Goal: Information Seeking & Learning: Learn about a topic

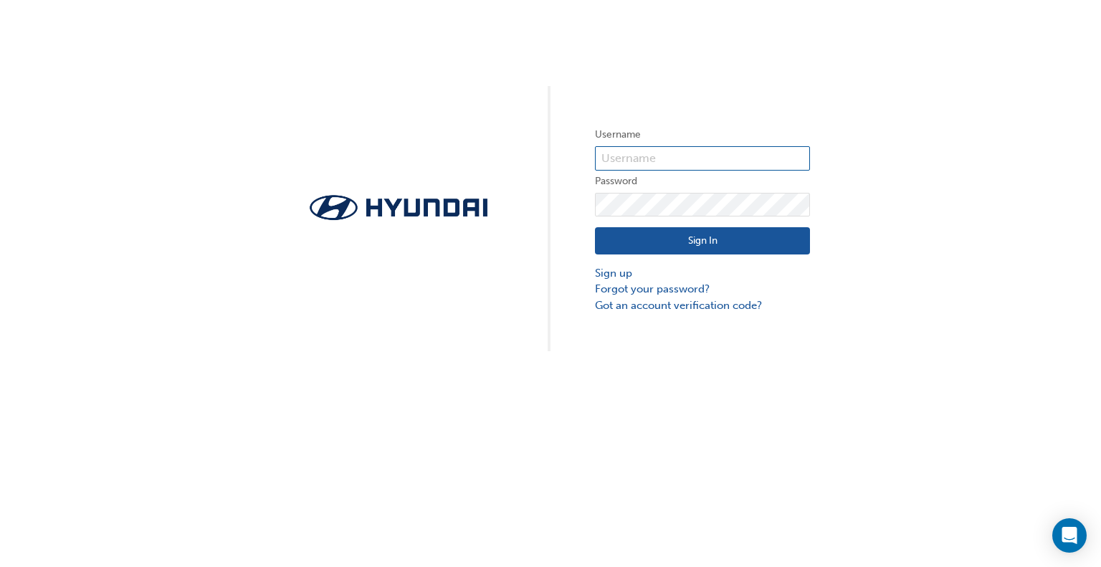
type input "31383"
click at [669, 238] on button "Sign In" at bounding box center [702, 240] width 215 height 27
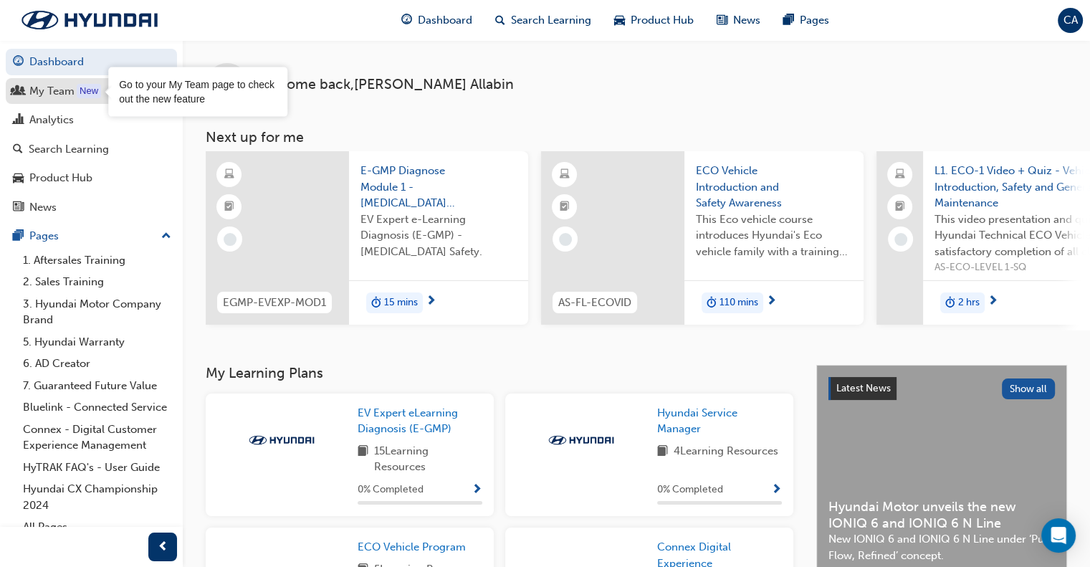
click at [75, 85] on div "My Team" at bounding box center [91, 91] width 157 height 18
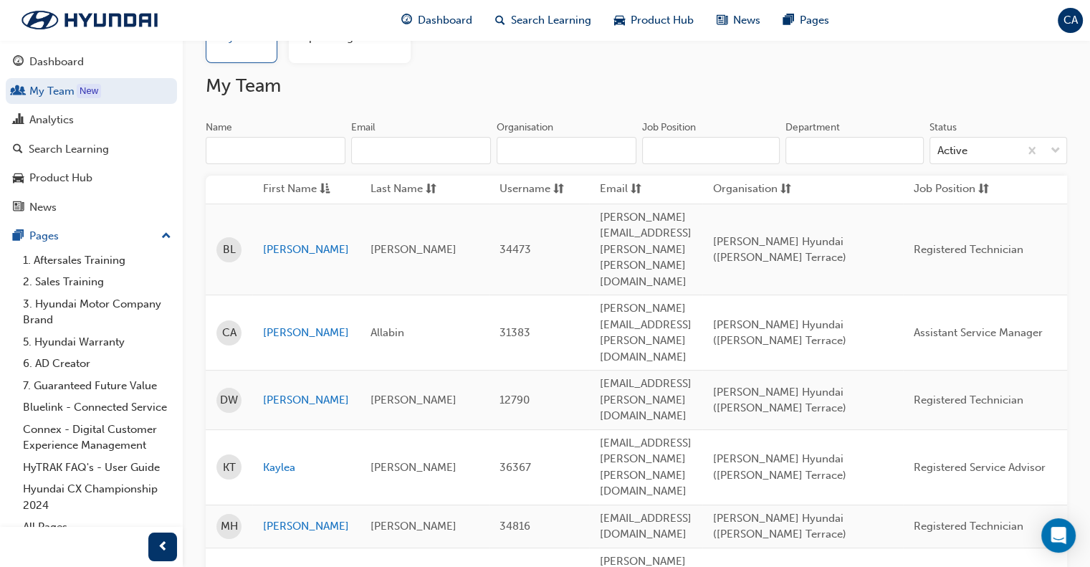
click at [1068, 21] on span "CA" at bounding box center [1070, 20] width 14 height 16
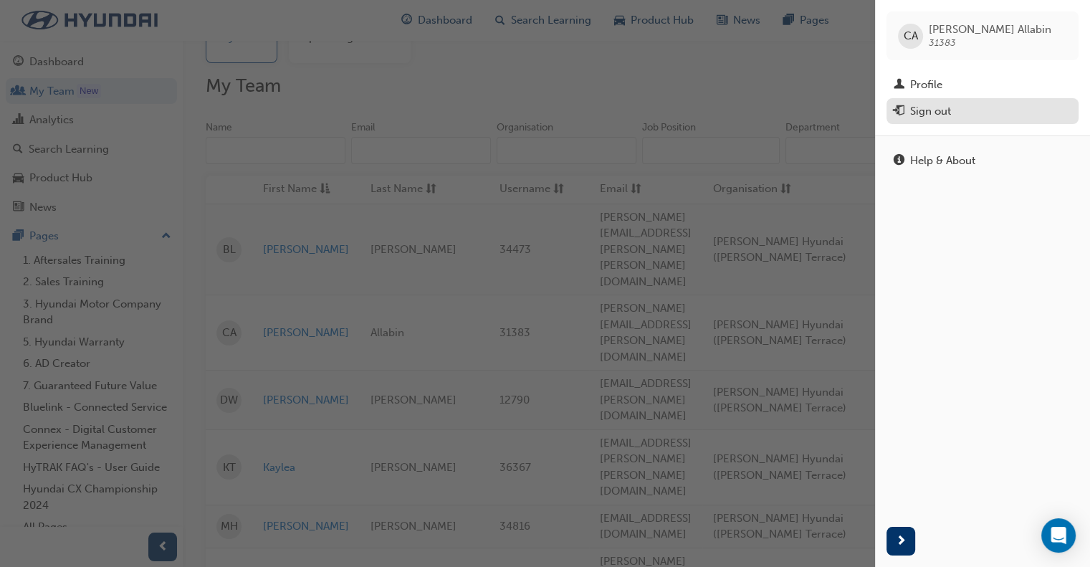
click at [959, 115] on div "Sign out" at bounding box center [982, 111] width 178 height 18
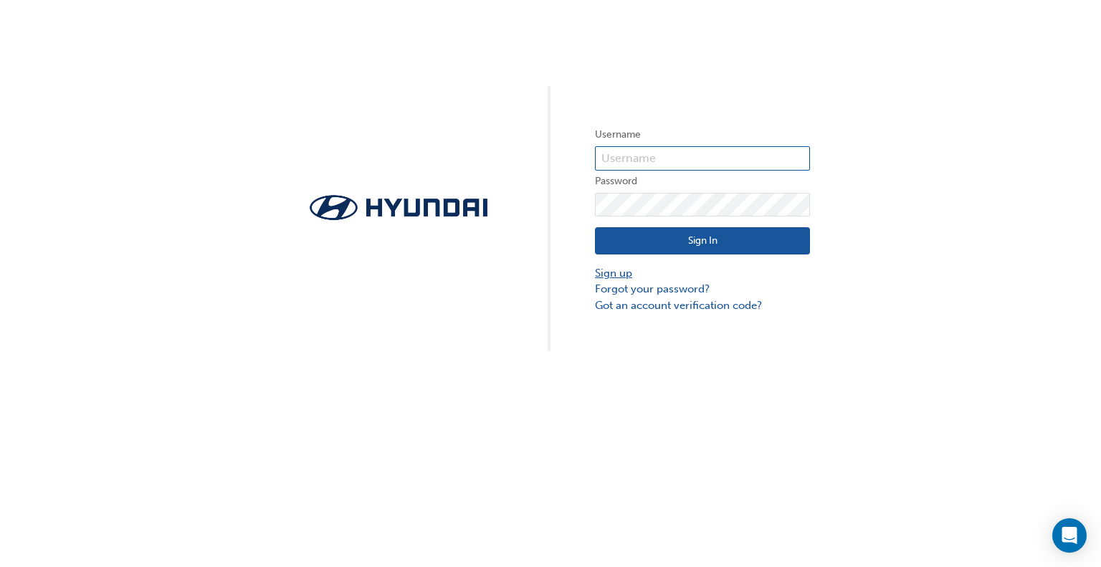
type input "31383"
click at [610, 274] on link "Sign up" at bounding box center [702, 273] width 215 height 16
type input "31383"
click at [689, 240] on button "Sign In" at bounding box center [702, 240] width 215 height 27
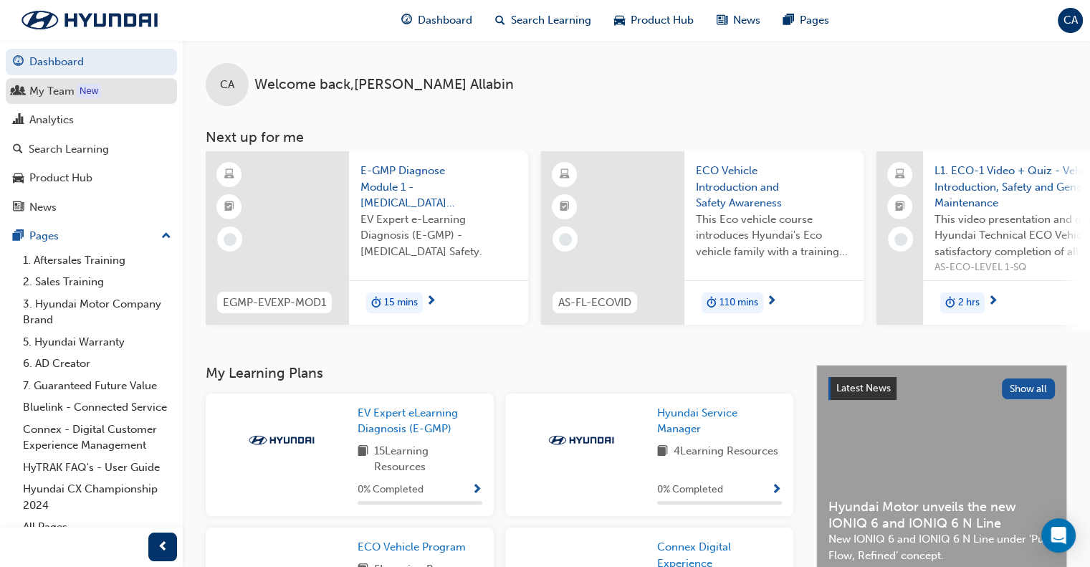
click at [64, 93] on div "My Team" at bounding box center [51, 91] width 45 height 16
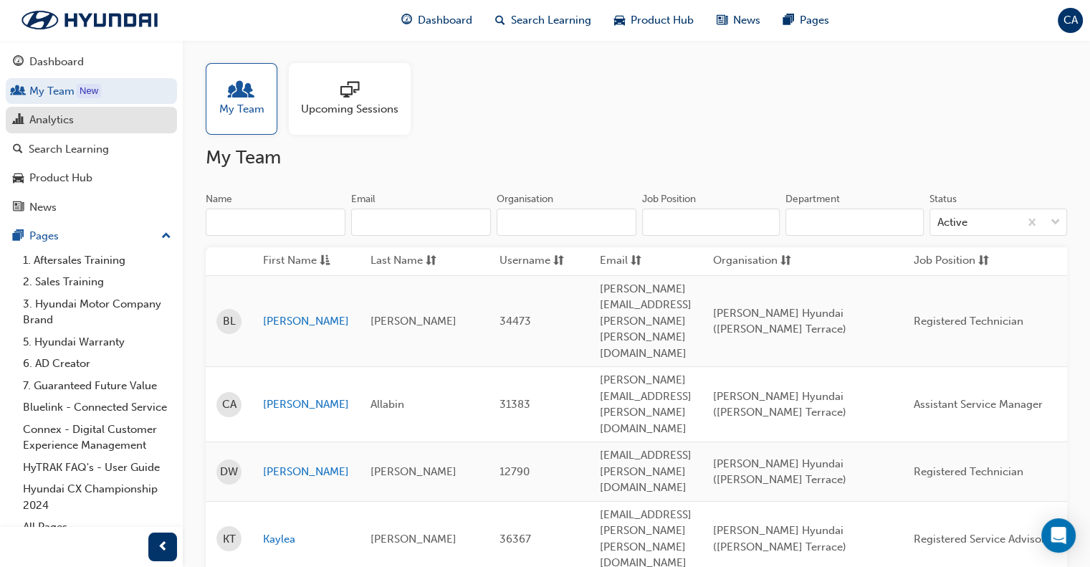
click at [82, 129] on link "Analytics" at bounding box center [91, 120] width 171 height 27
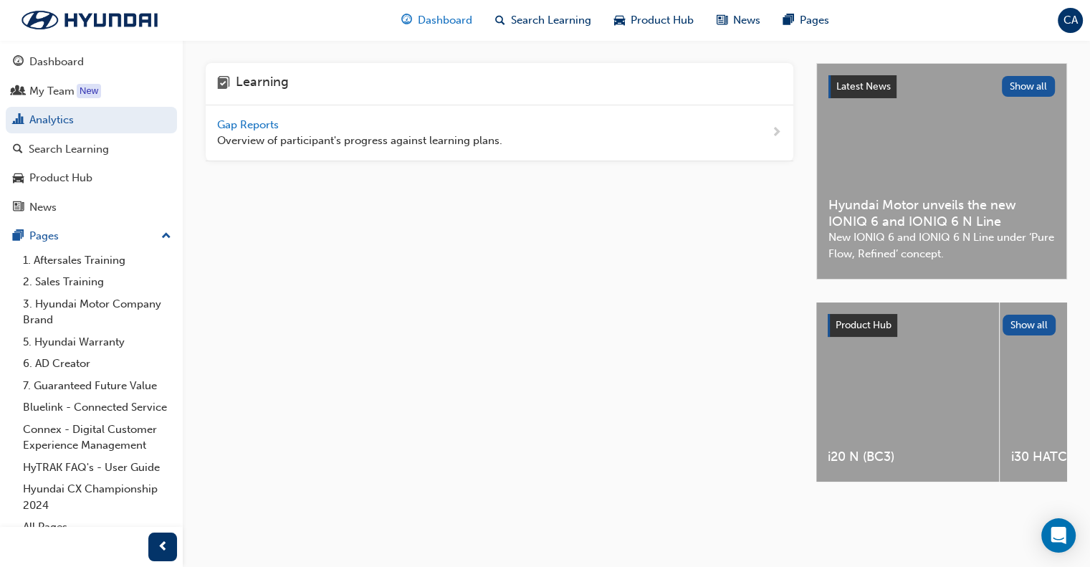
click at [444, 24] on span "Dashboard" at bounding box center [445, 20] width 54 height 16
click at [245, 120] on span "Gap Reports" at bounding box center [249, 124] width 64 height 13
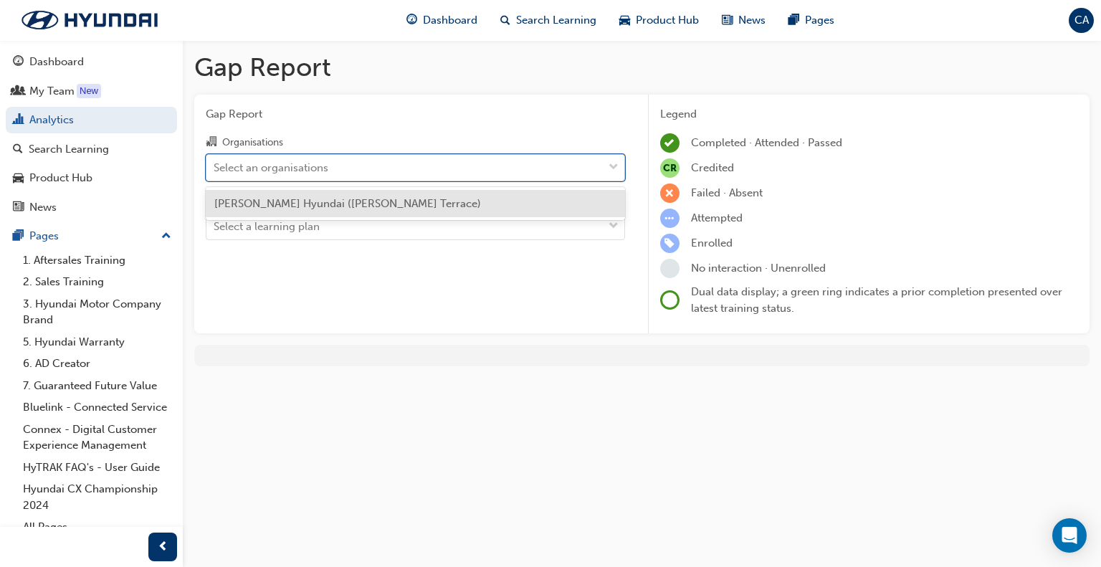
click at [443, 171] on div "Select an organisations" at bounding box center [404, 167] width 396 height 25
click at [215, 171] on input "Organisations option Kloster Hyundai (Raymond Terrace) focused, 1 of 1. 1 resul…" at bounding box center [214, 166] width 1 height 12
click at [428, 206] on div "[PERSON_NAME] Hyundai ([PERSON_NAME] Terrace)" at bounding box center [415, 204] width 419 height 28
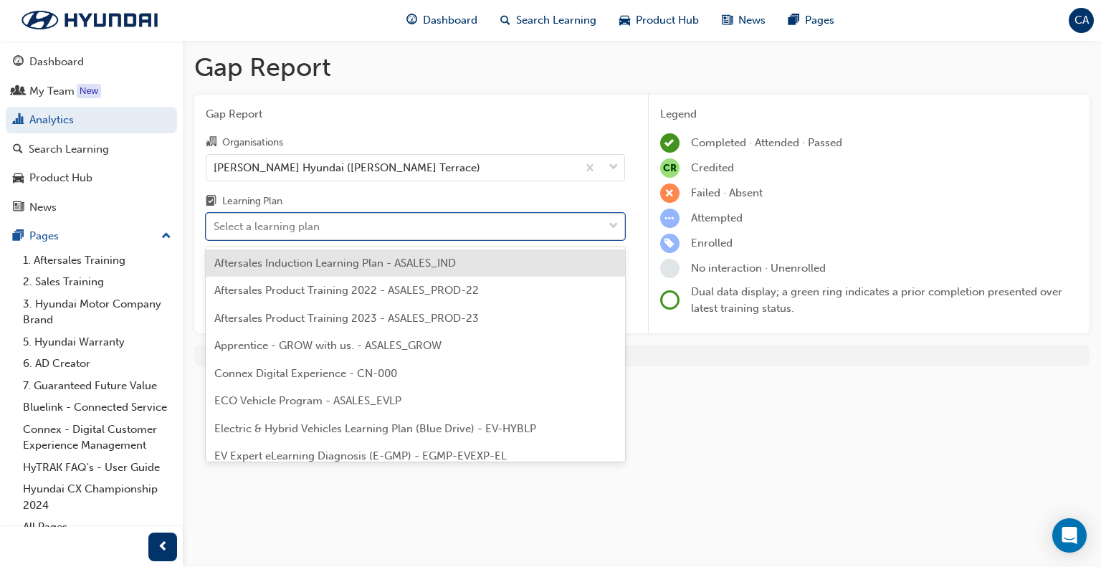
click at [425, 226] on div "Select a learning plan" at bounding box center [404, 226] width 396 height 25
click at [215, 226] on input "Learning Plan option Aftersales Induction Learning Plan - ASALES_IND focused, 1…" at bounding box center [214, 226] width 1 height 12
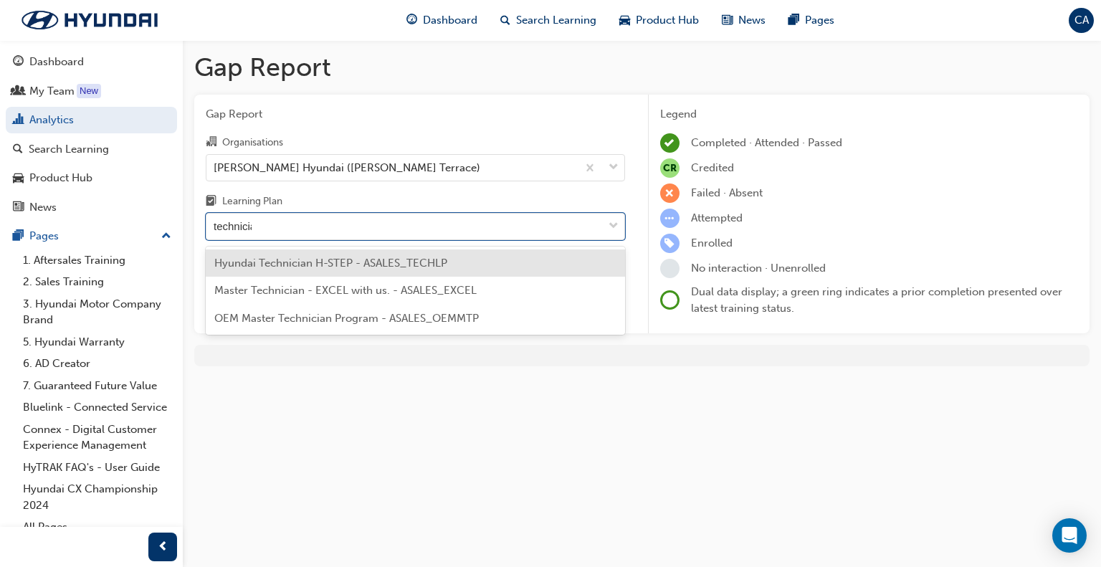
type input "technician"
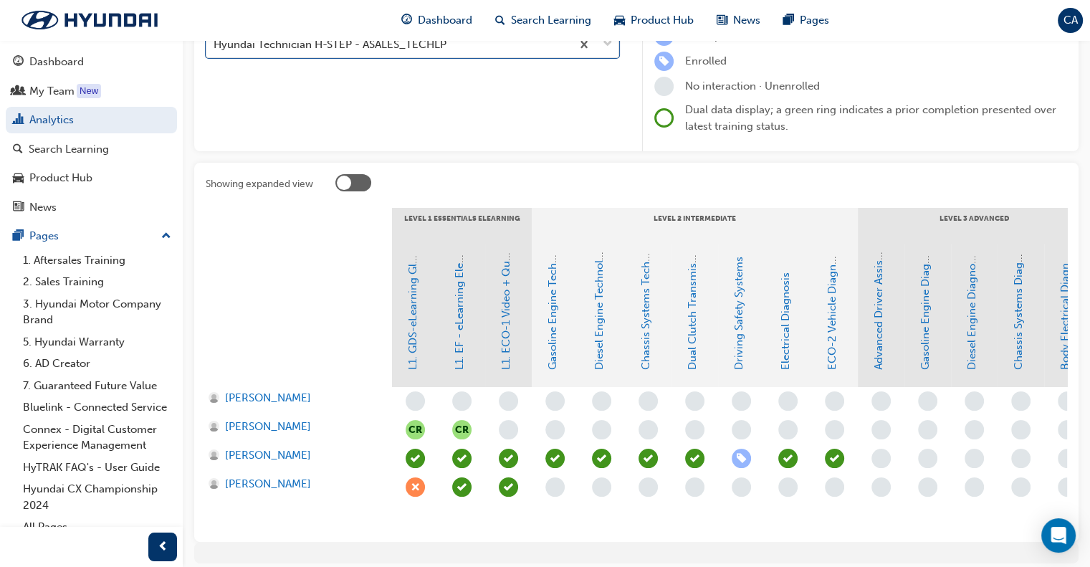
scroll to position [104, 0]
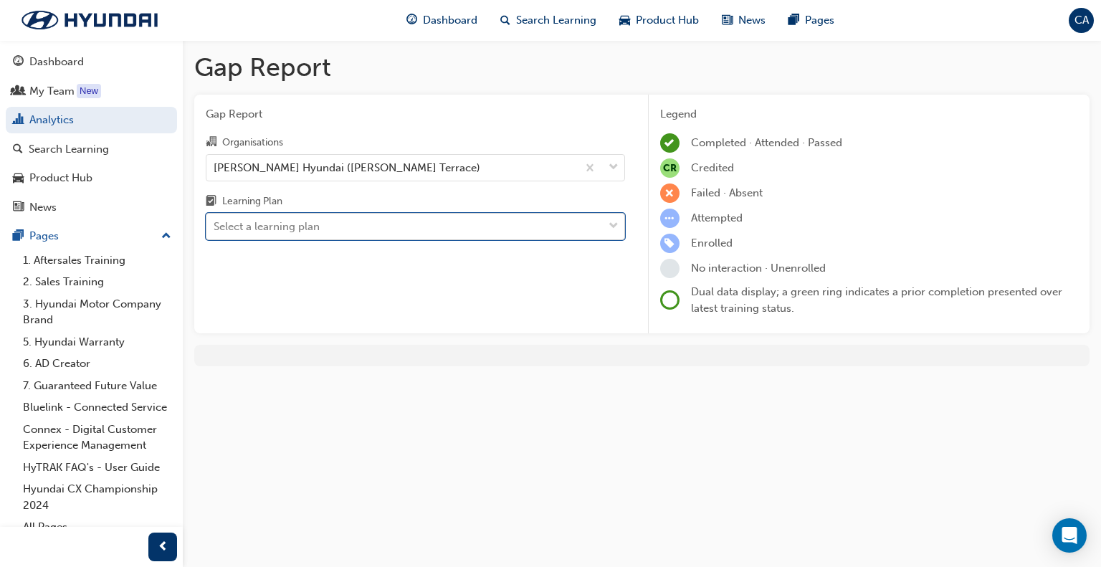
click at [350, 216] on div "Select a learning plan" at bounding box center [404, 226] width 396 height 25
click at [215, 220] on input "Learning Plan option Hyundai Technician H-STEP - ASALES_TECHLP, selected. 0 res…" at bounding box center [214, 226] width 1 height 12
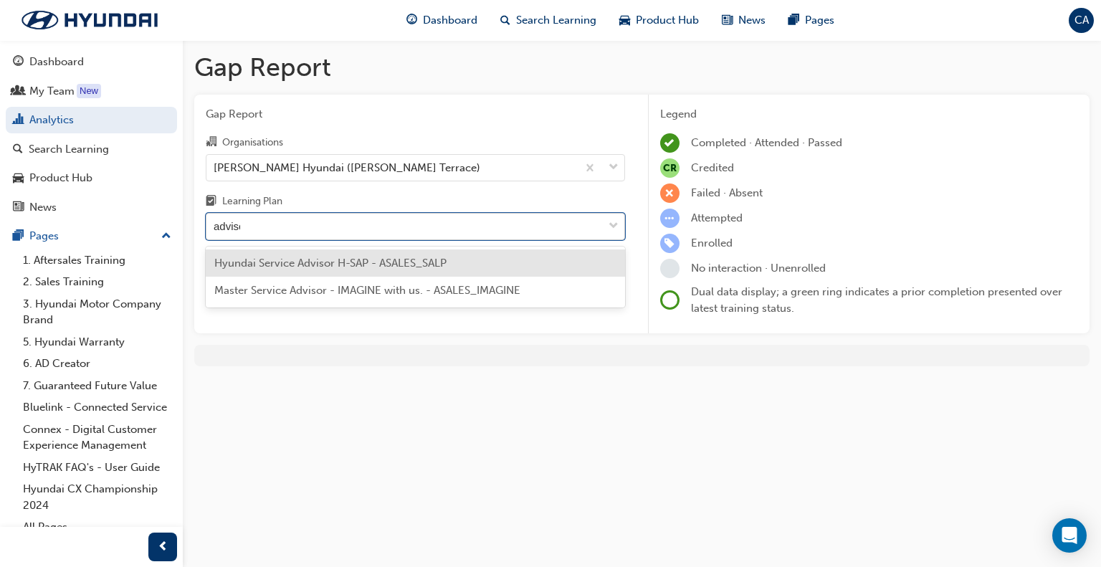
type input "advisor"
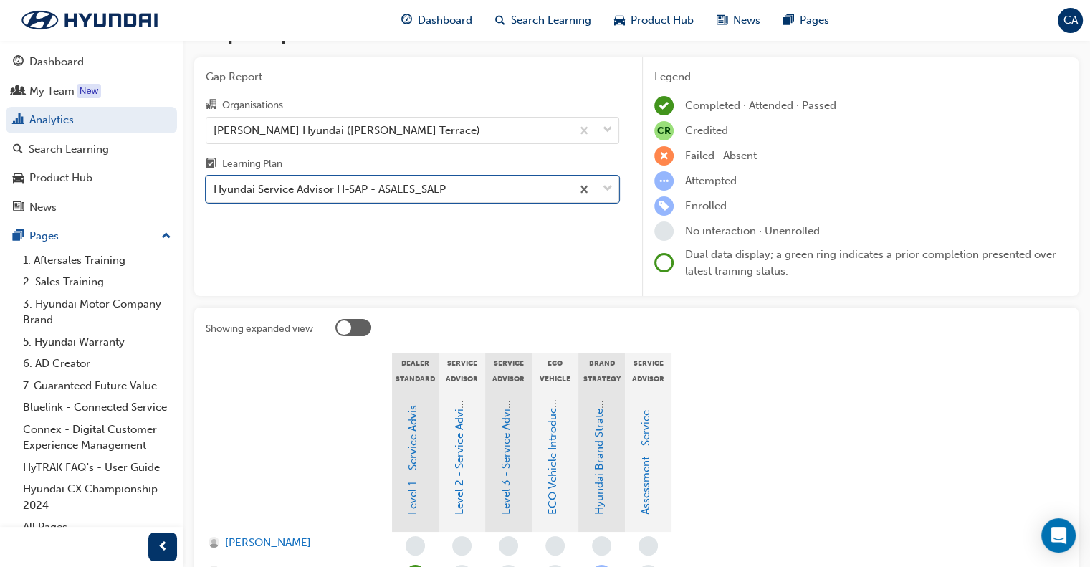
scroll to position [36, 0]
click at [509, 195] on div "Hyundai Service Advisor H-SAP - ASALES_SALP" at bounding box center [388, 190] width 365 height 25
click at [215, 195] on input "Learning Plan option Hyundai Service Advisor H-SAP - ASALES_SALP, selected. 0 r…" at bounding box center [214, 190] width 1 height 12
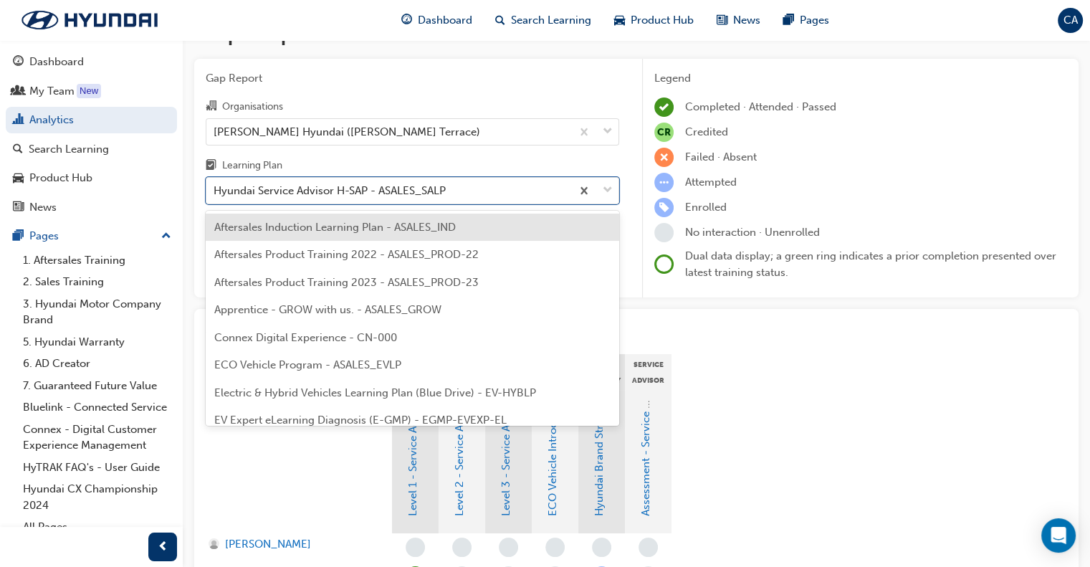
scroll to position [283, 0]
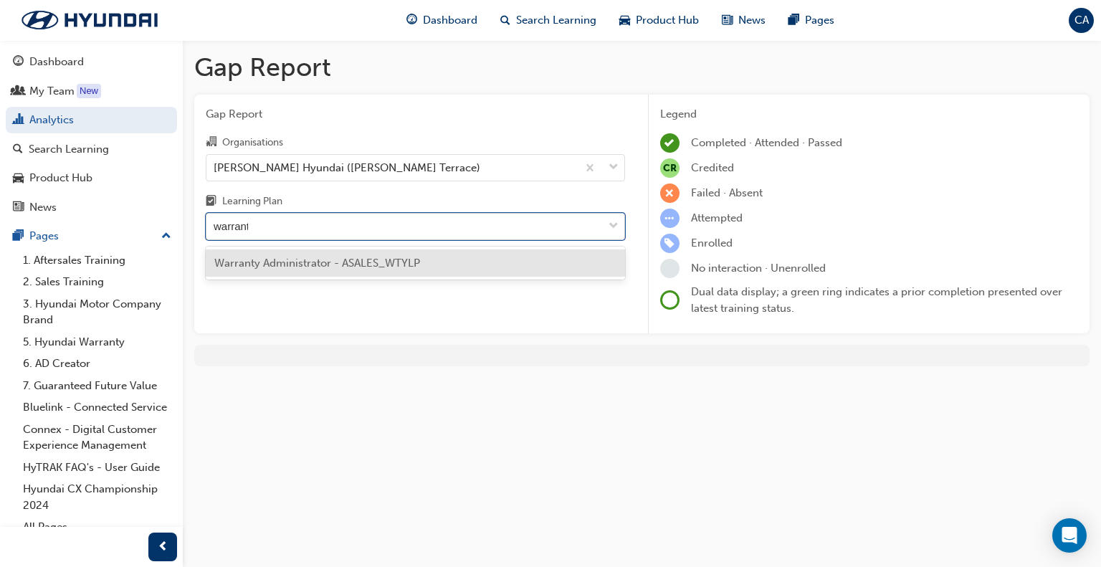
type input "warranty"
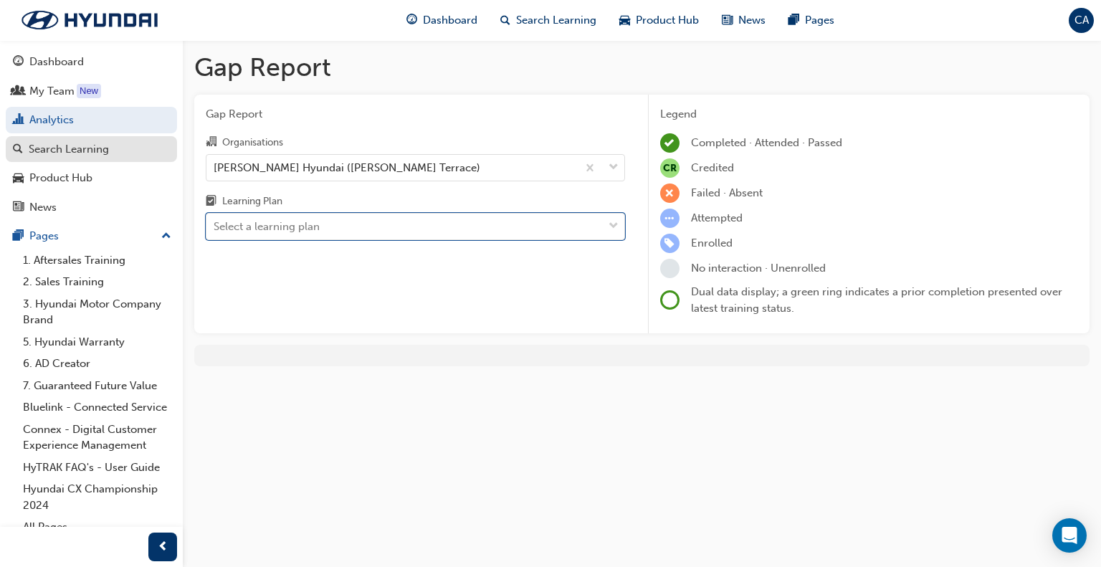
click at [86, 146] on div "Search Learning" at bounding box center [69, 149] width 80 height 16
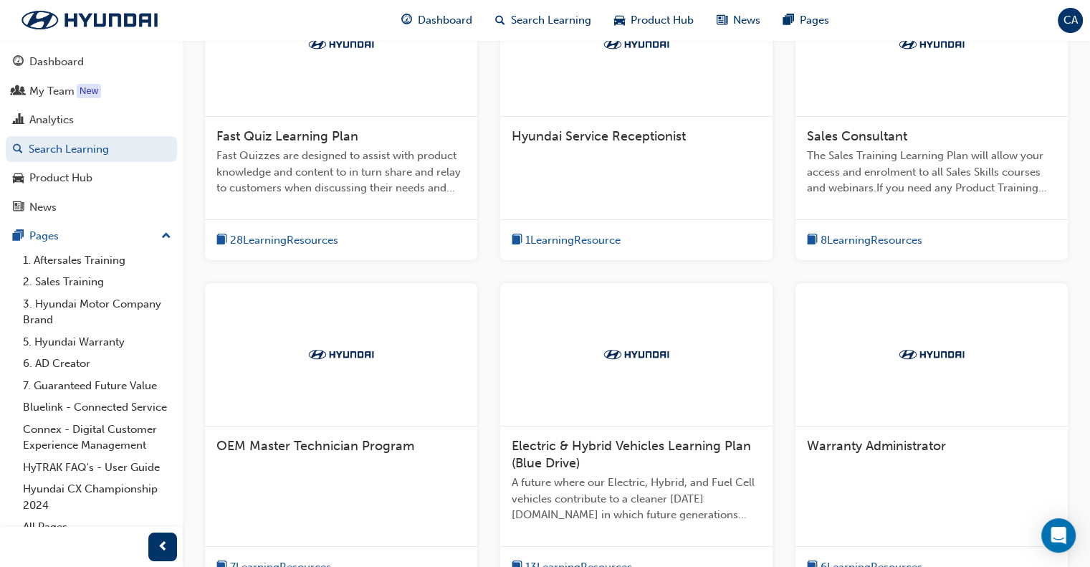
scroll to position [430, 0]
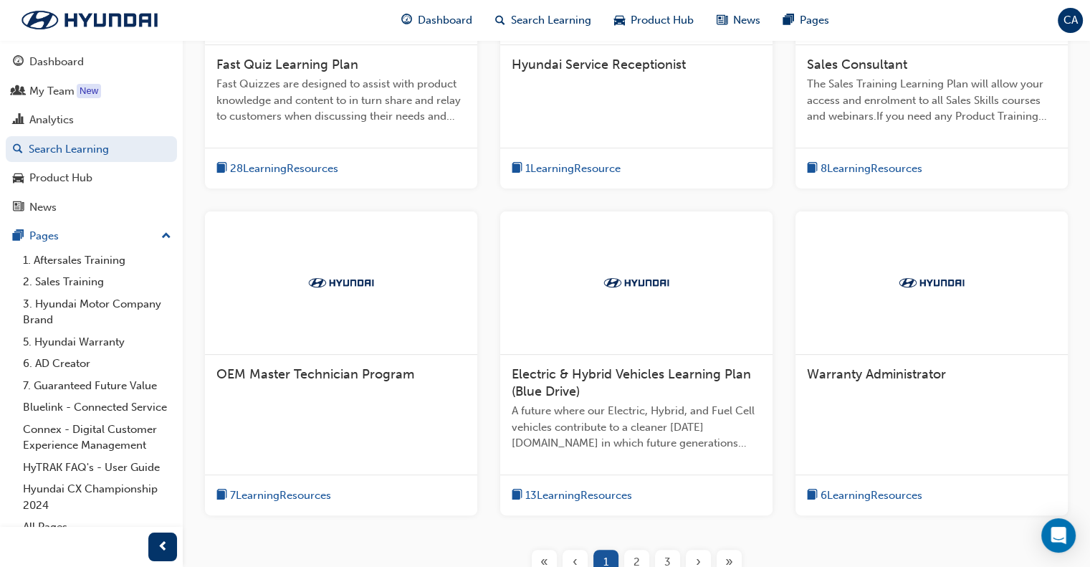
click at [374, 294] on div at bounding box center [341, 282] width 272 height 143
